Goal: Transaction & Acquisition: Purchase product/service

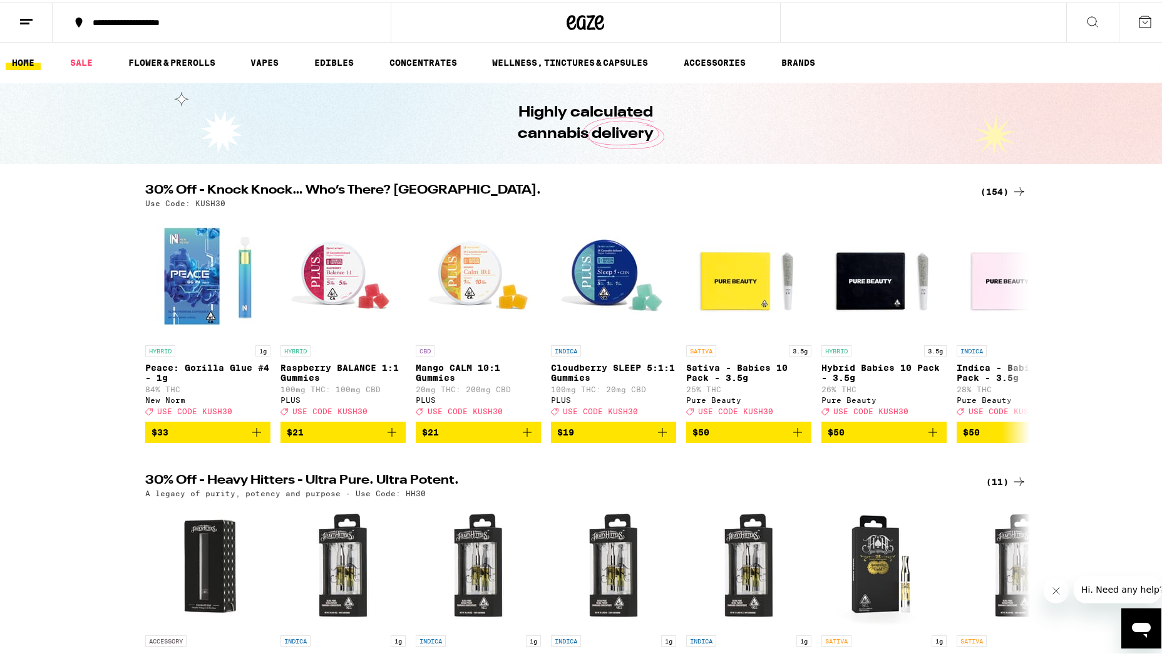
click at [1000, 193] on div "(154)" at bounding box center [1004, 189] width 46 height 15
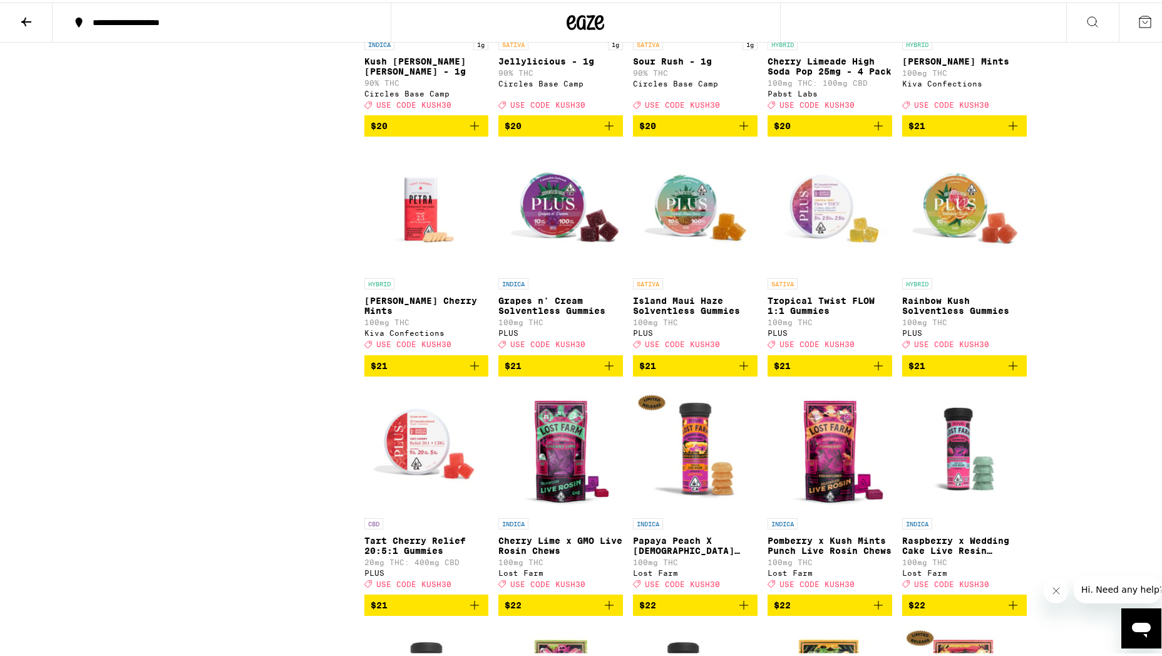
scroll to position [3820, 0]
